Goal: Obtain resource: Obtain resource

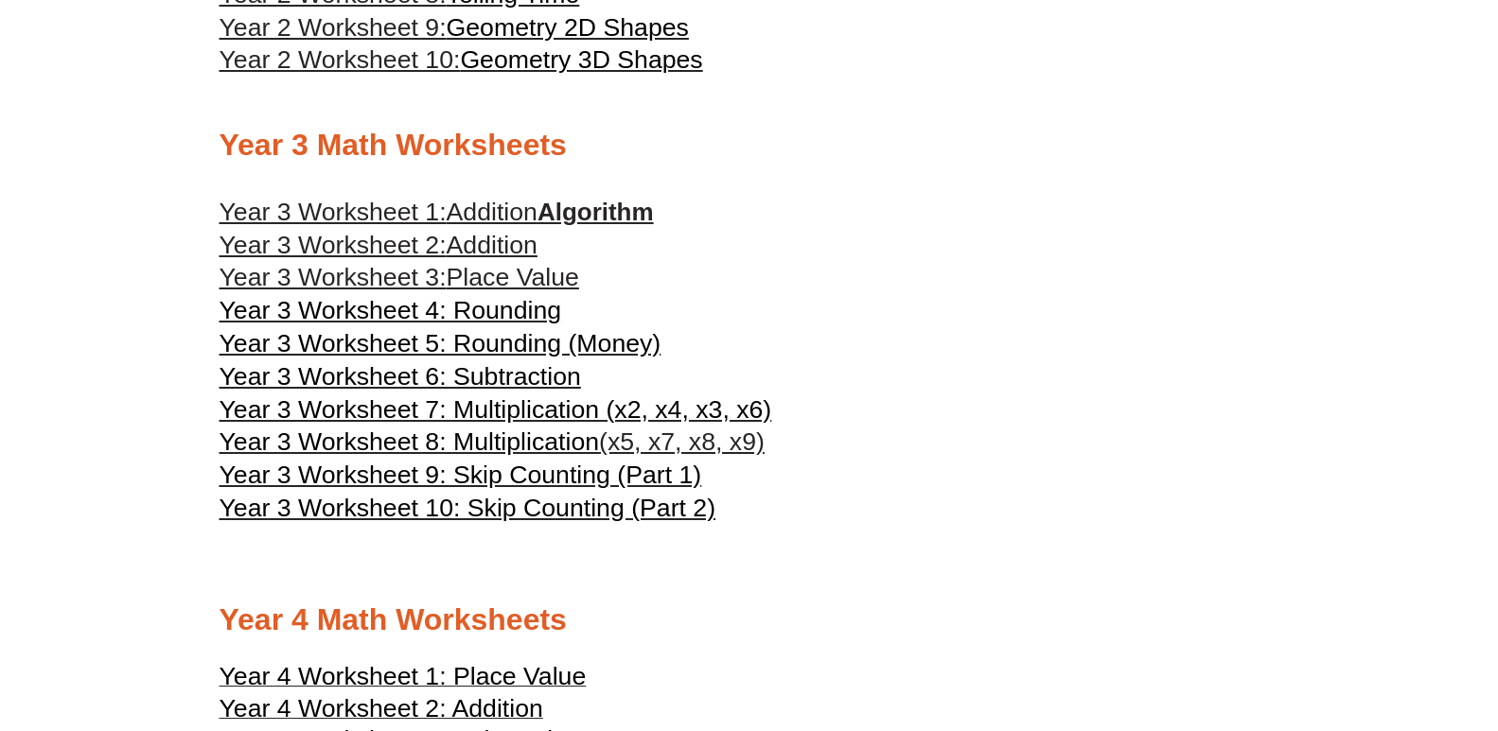
scroll to position [1885, 0]
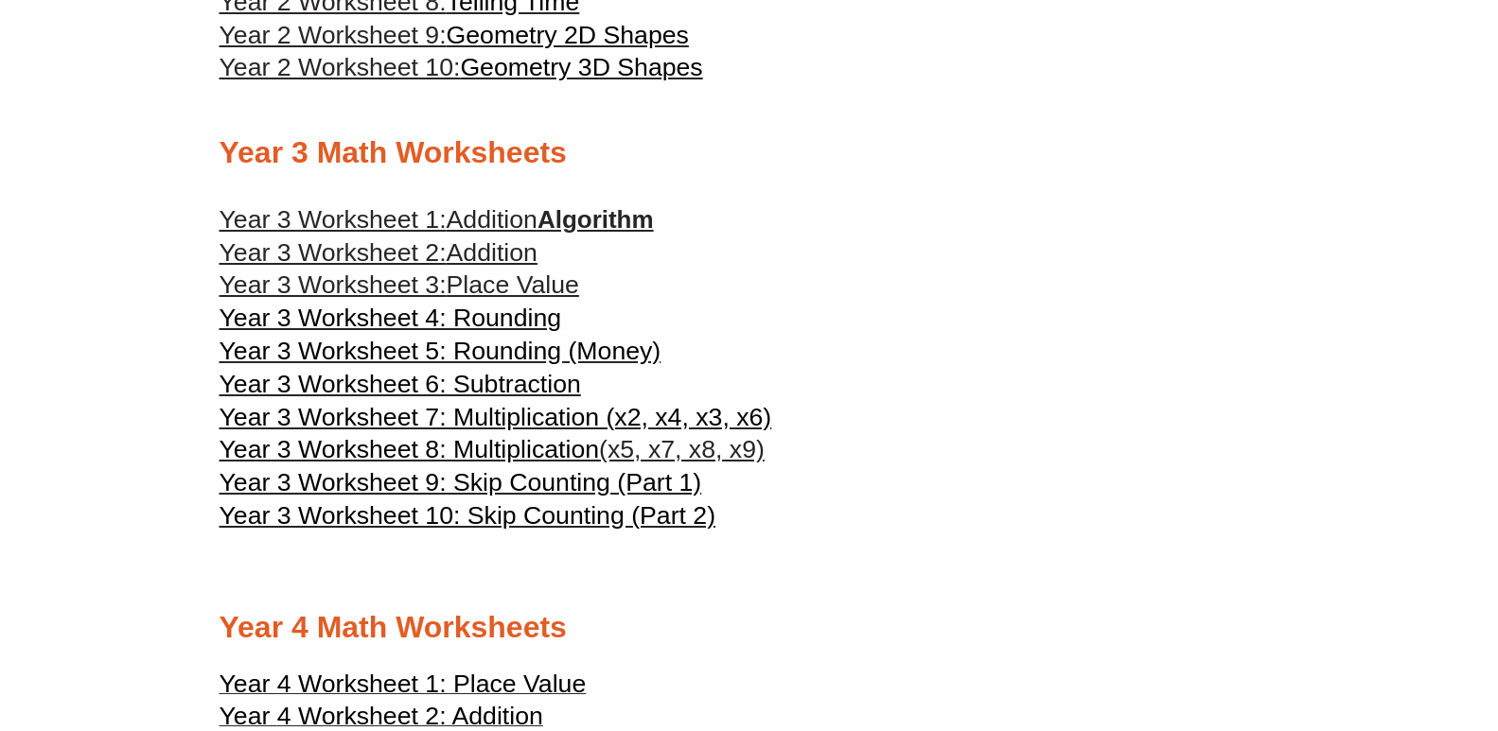
click at [515, 443] on span "Year 3 Worksheet 8: Multiplication" at bounding box center [409, 449] width 380 height 28
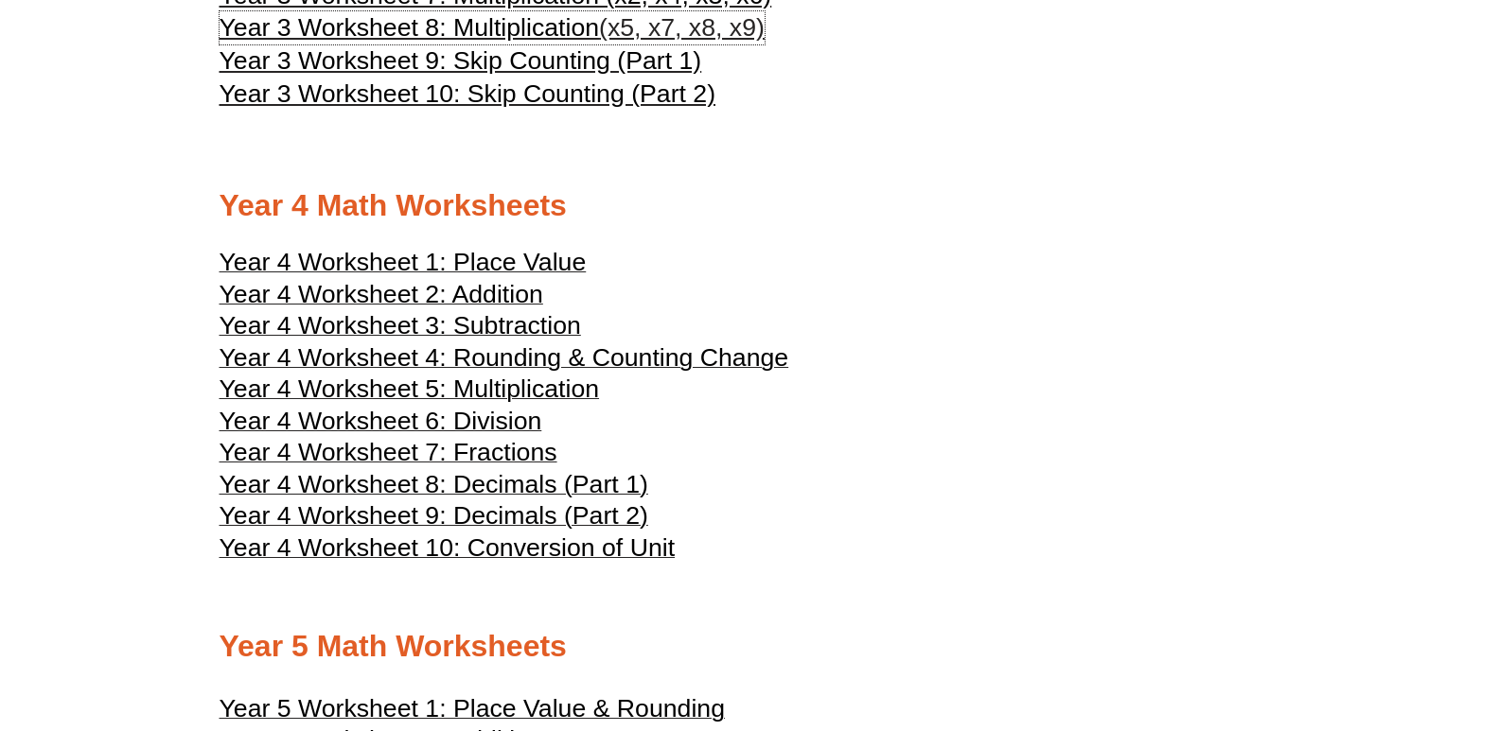
scroll to position [2358, 0]
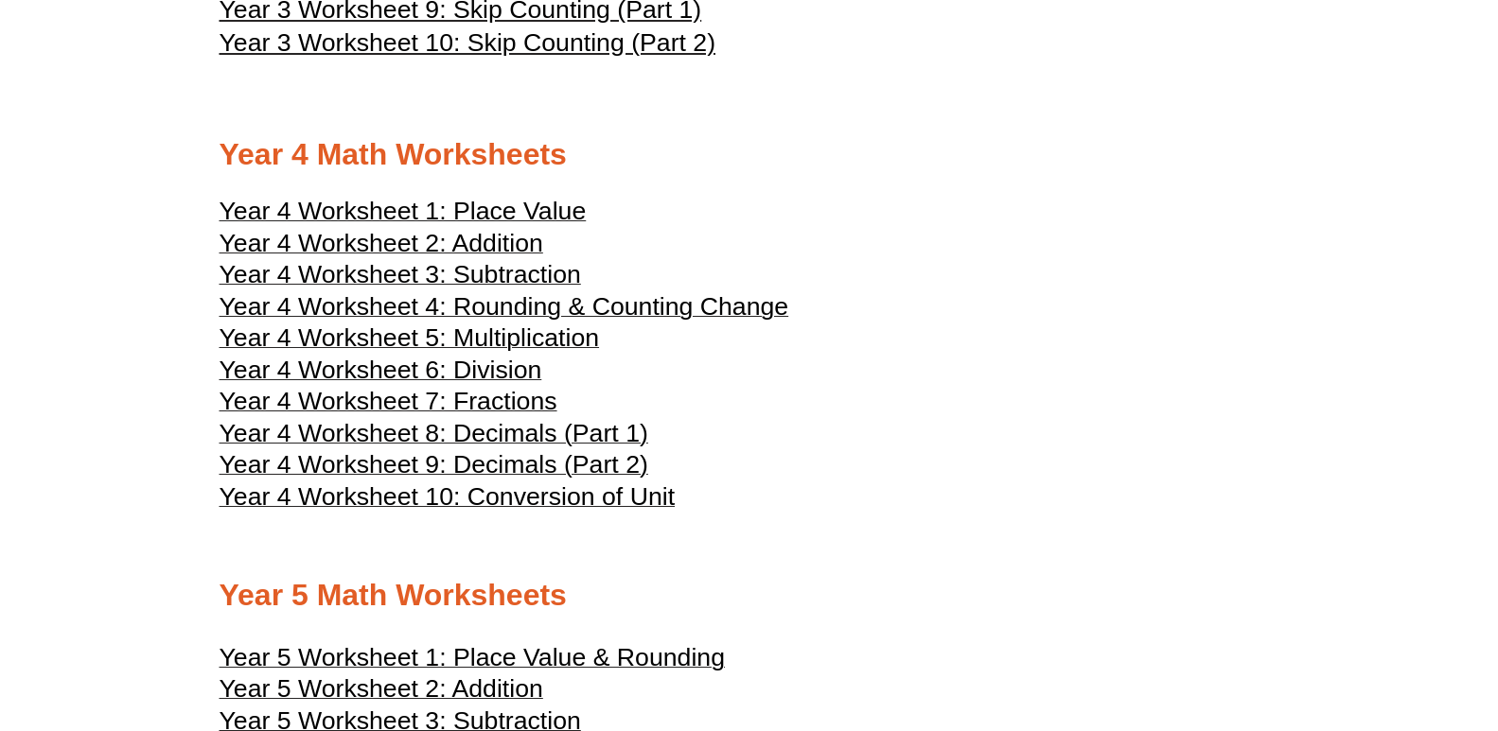
click at [486, 330] on span "Year 4 Worksheet 5: Multiplication" at bounding box center [409, 338] width 380 height 28
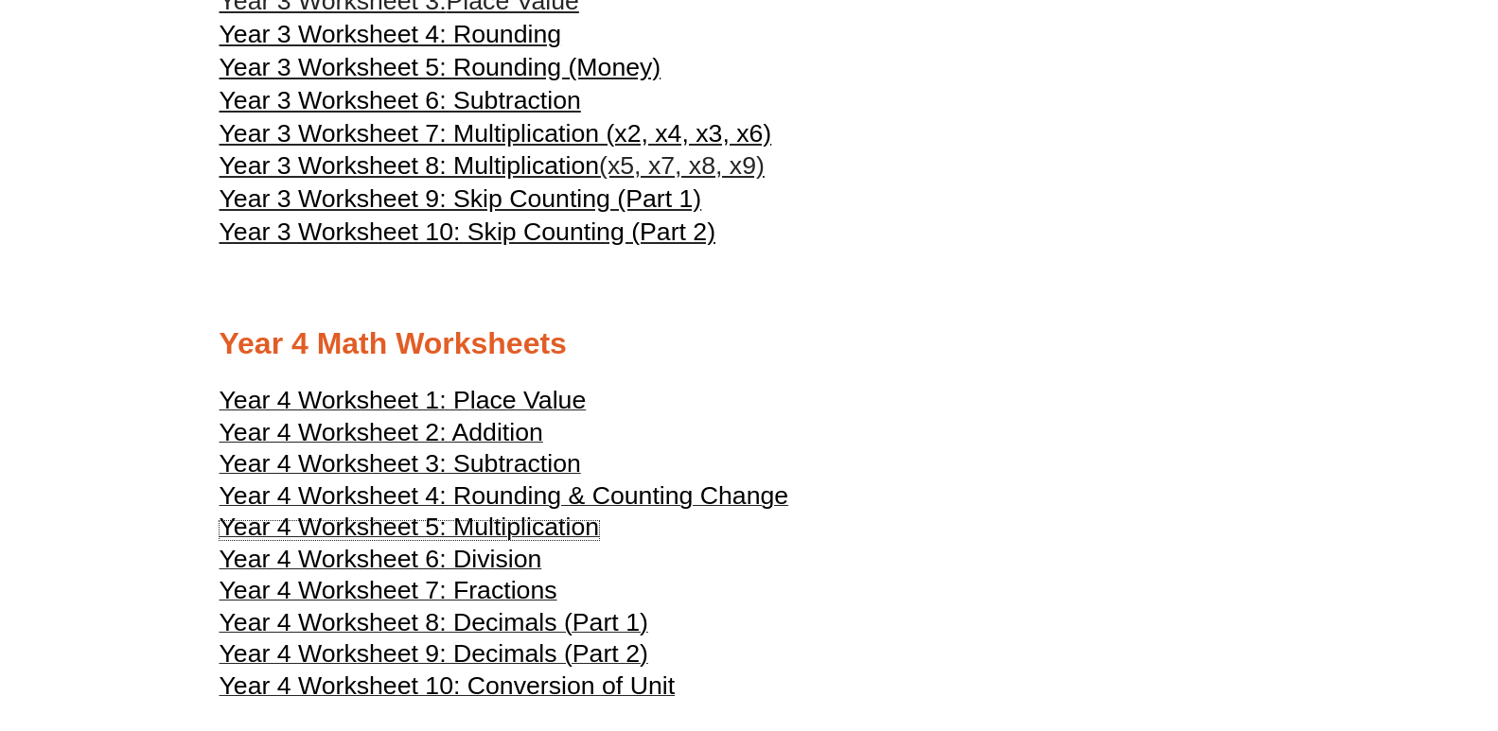
scroll to position [2263, 0]
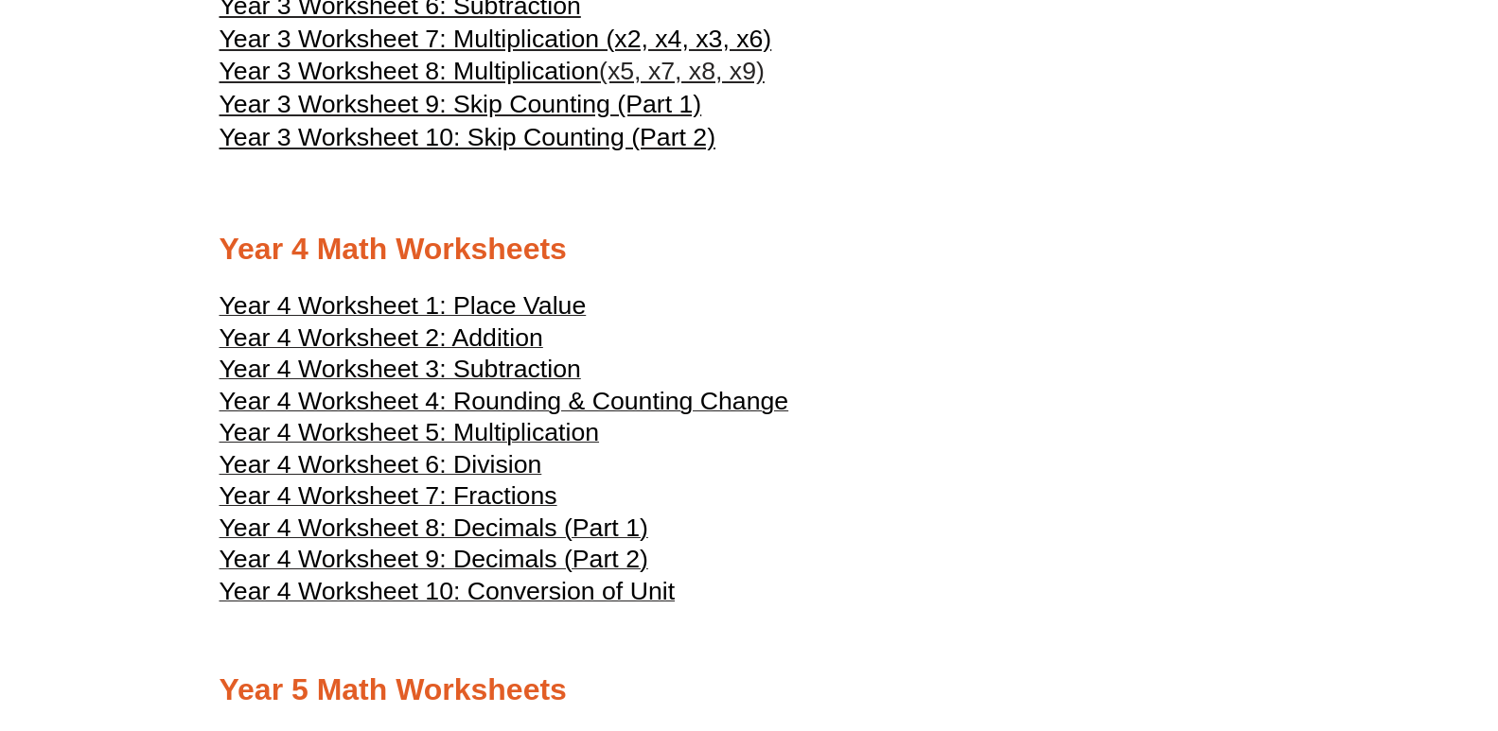
click at [483, 434] on span "Year 4 Worksheet 5: Multiplication" at bounding box center [409, 432] width 380 height 28
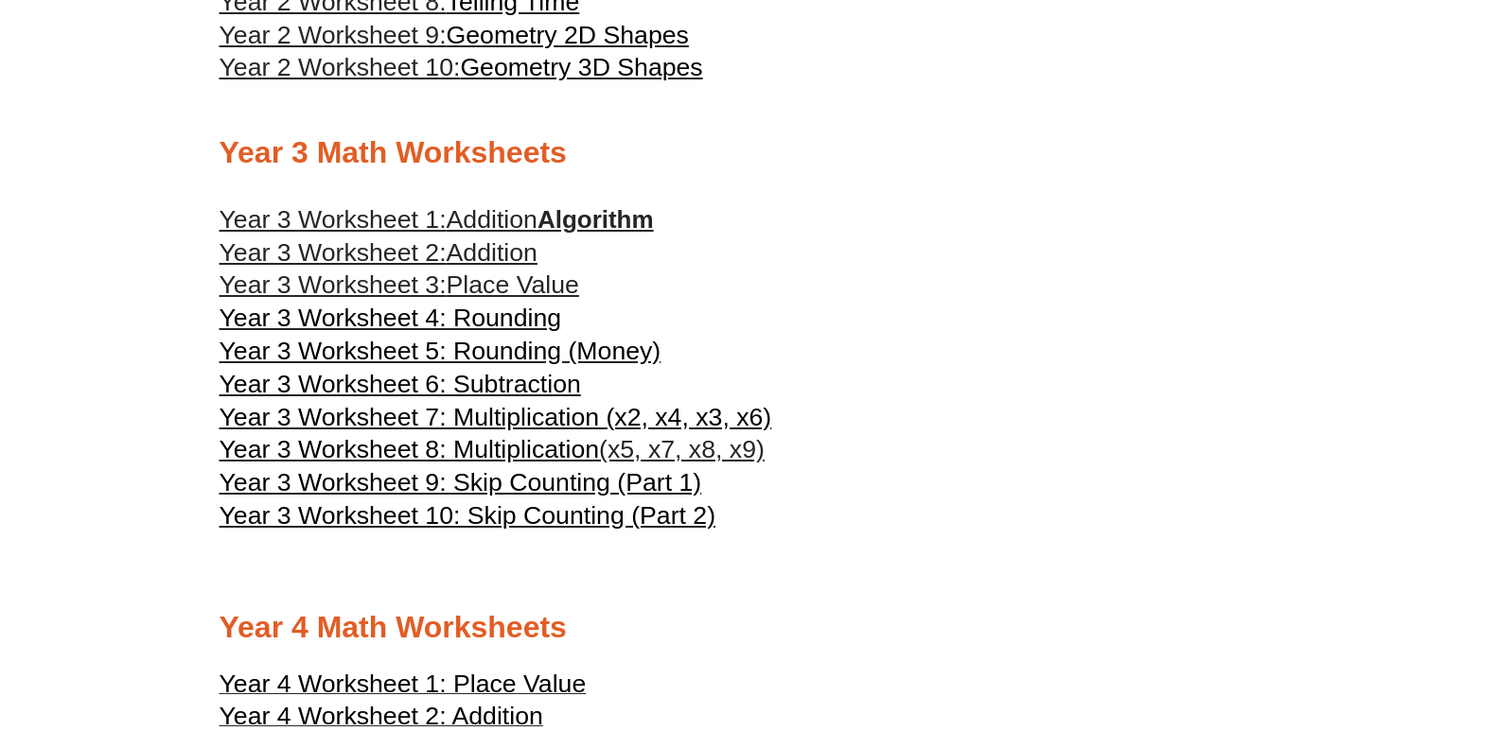
click at [622, 414] on span "Year 3 Worksheet 7: Multiplication (x2, x4, x3, x6)" at bounding box center [495, 417] width 552 height 28
click at [682, 433] on link "Year 3 Worksheet 7: Multiplication (x2, x4, x3, x6)" at bounding box center [495, 417] width 552 height 33
click at [546, 461] on span "Year 3 Worksheet 8: Multiplication" at bounding box center [409, 449] width 380 height 28
